Goal: Task Accomplishment & Management: Manage account settings

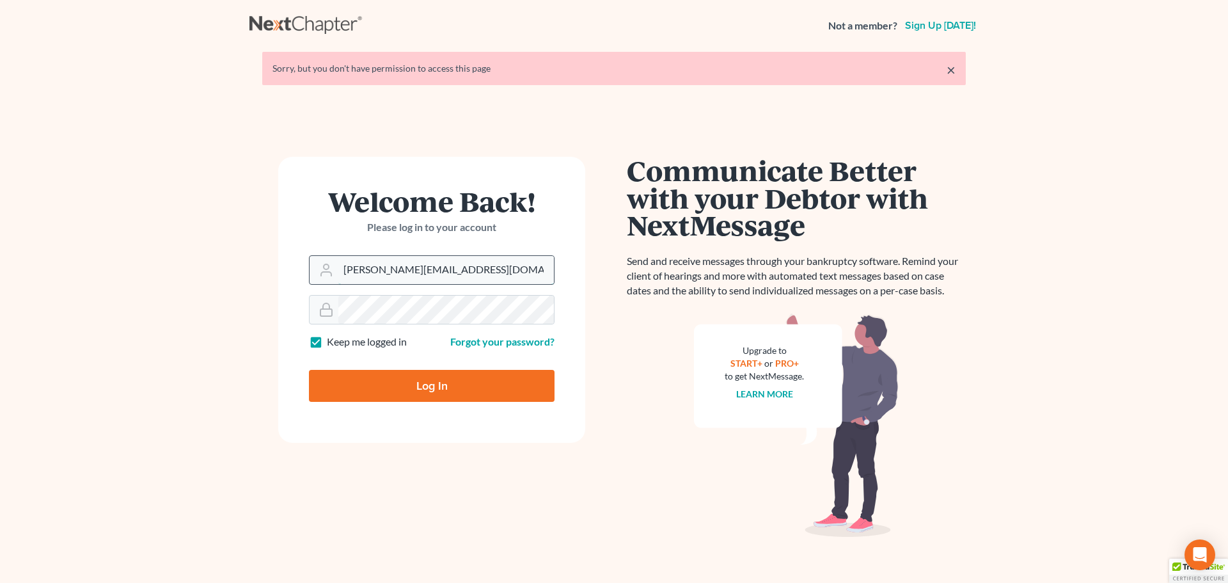
click at [467, 273] on input "donna@hollandlaw970.com" at bounding box center [446, 270] width 216 height 28
type input "steven@hollandlaw970.com"
click at [446, 382] on input "Log In" at bounding box center [432, 386] width 246 height 32
type input "Thinking..."
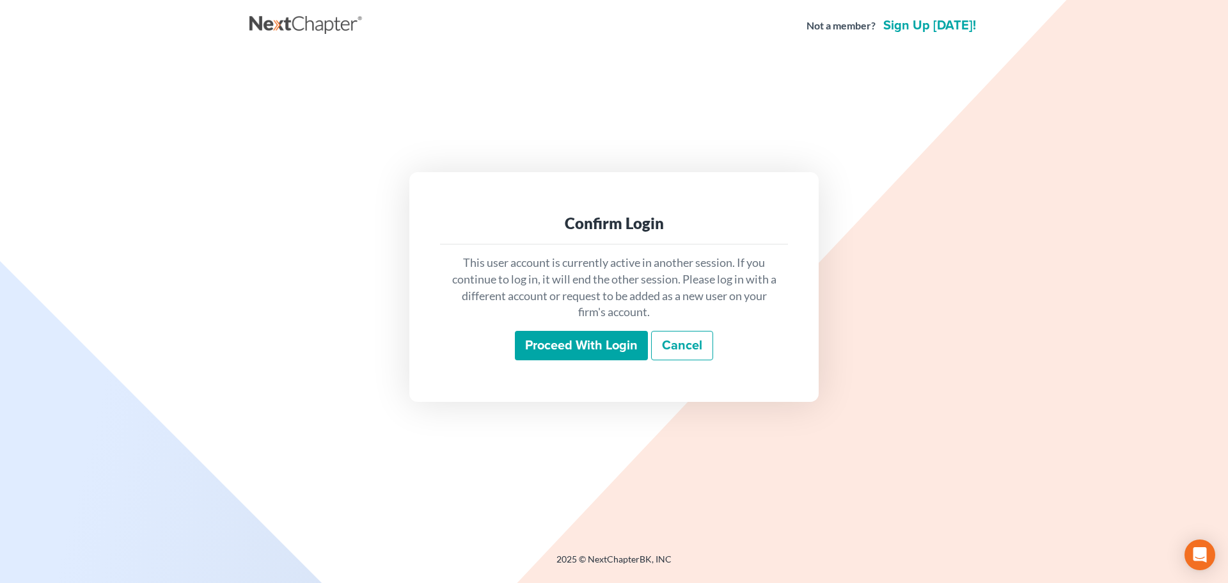
click at [553, 354] on input "Proceed with login" at bounding box center [581, 345] width 133 height 29
